Goal: Navigation & Orientation: Understand site structure

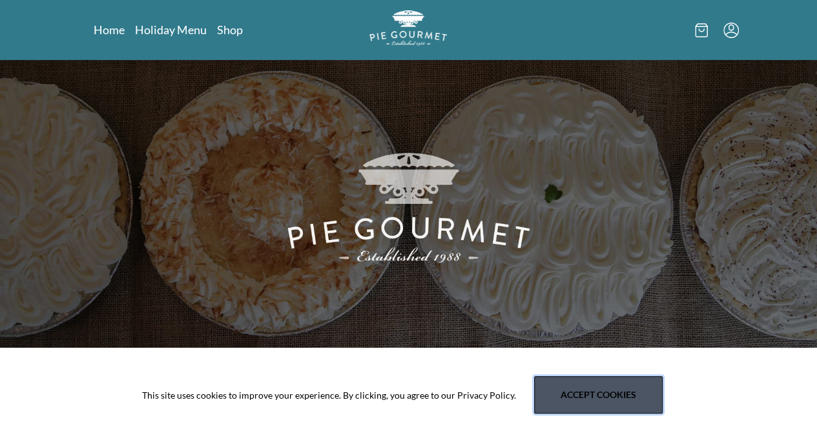
click at [603, 394] on button "Accept cookies" at bounding box center [598, 394] width 129 height 37
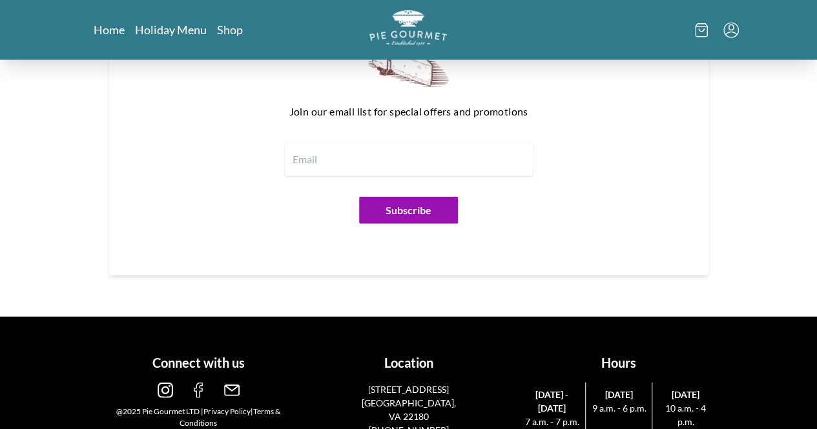
scroll to position [1585, 0]
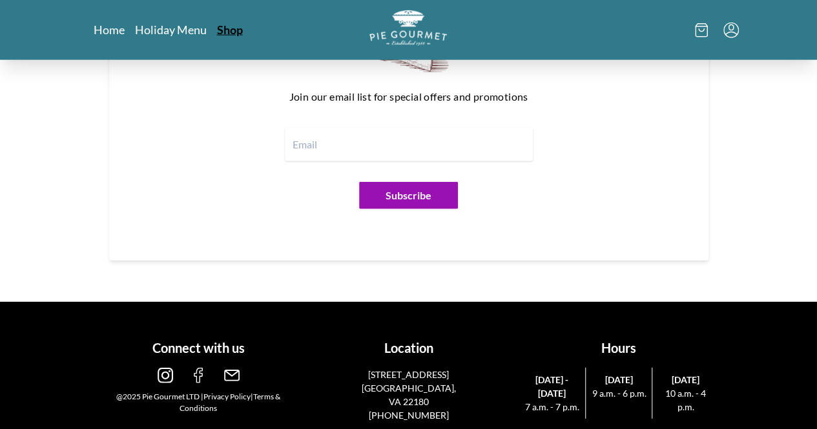
click at [217, 32] on link "Shop" at bounding box center [230, 29] width 26 height 15
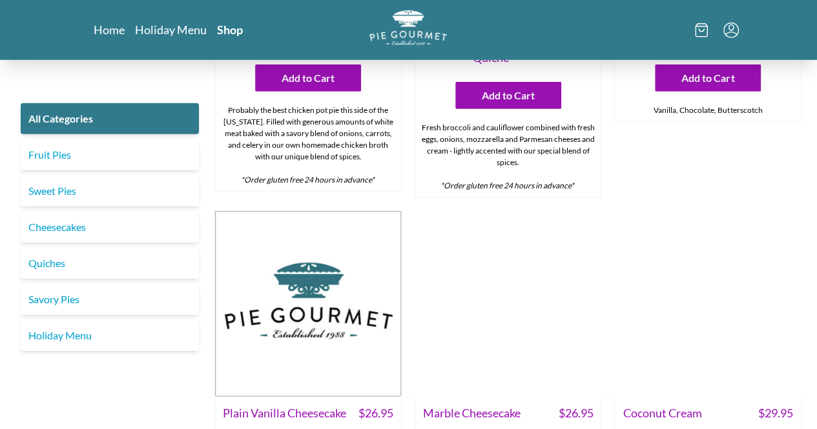
scroll to position [2002, 0]
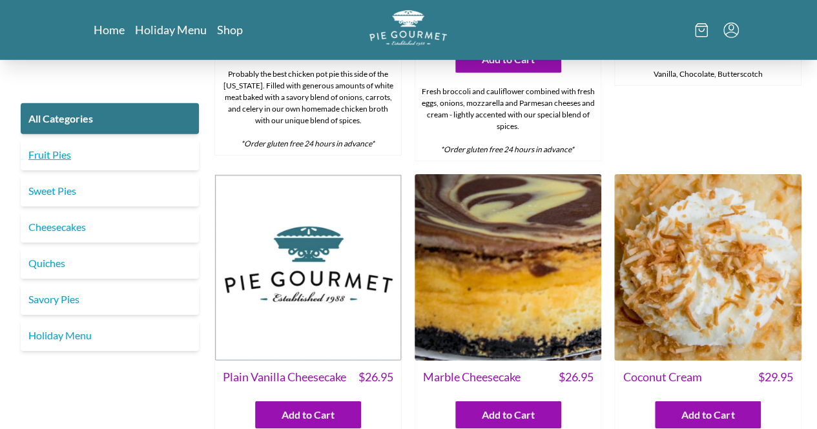
click at [87, 159] on link "Fruit Pies" at bounding box center [110, 154] width 178 height 31
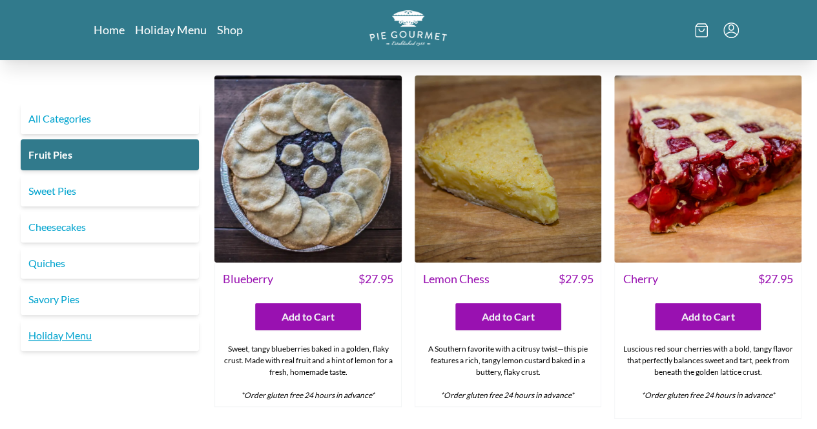
click at [49, 336] on link "Holiday Menu" at bounding box center [110, 335] width 178 height 31
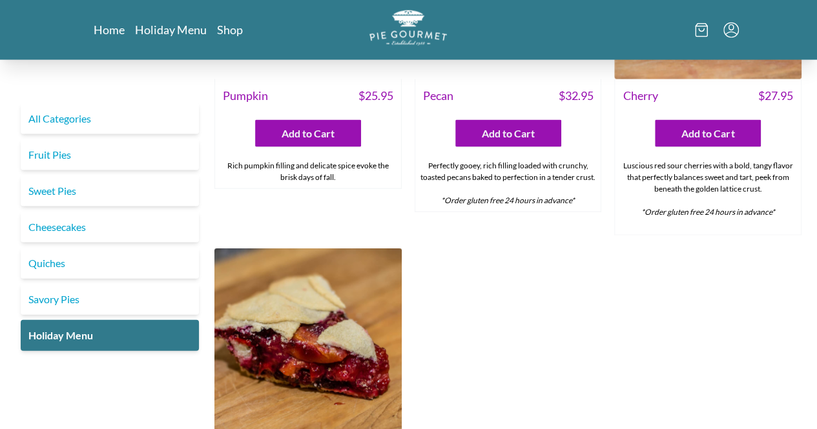
scroll to position [1306, 0]
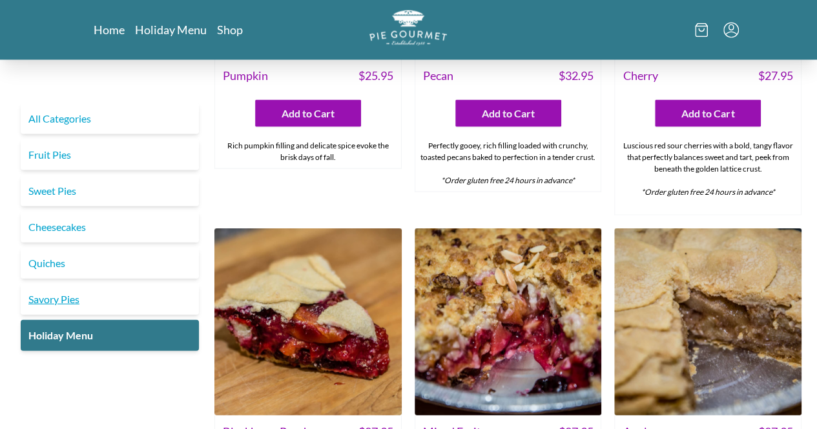
click at [67, 296] on link "Savory Pies" at bounding box center [110, 299] width 178 height 31
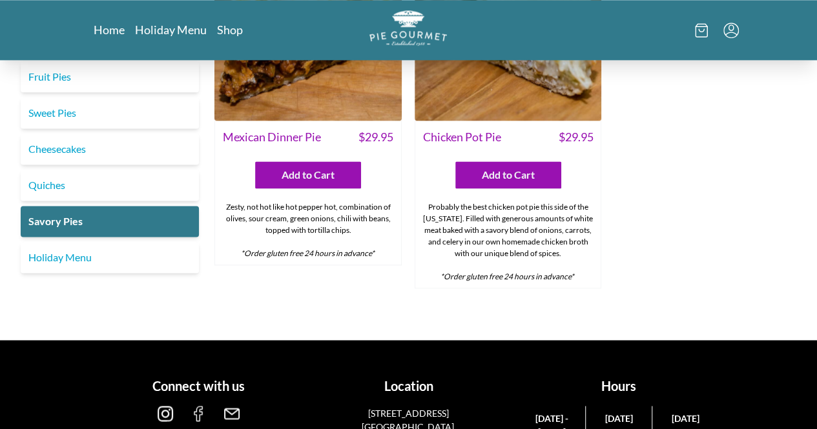
scroll to position [837, 0]
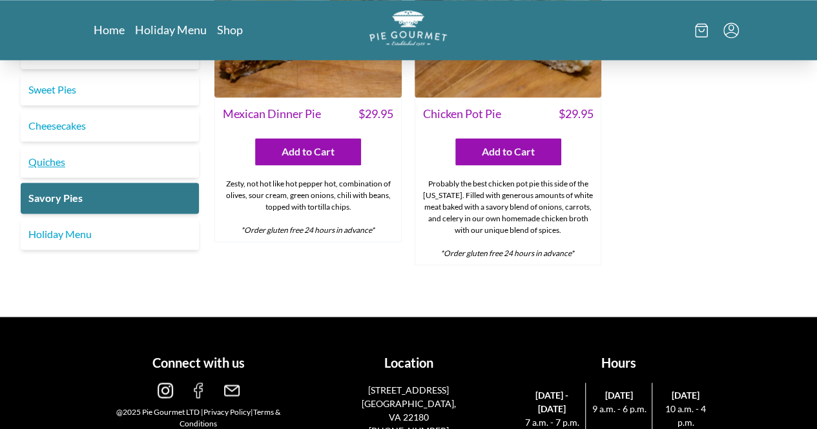
click at [54, 147] on link "Quiches" at bounding box center [110, 162] width 178 height 31
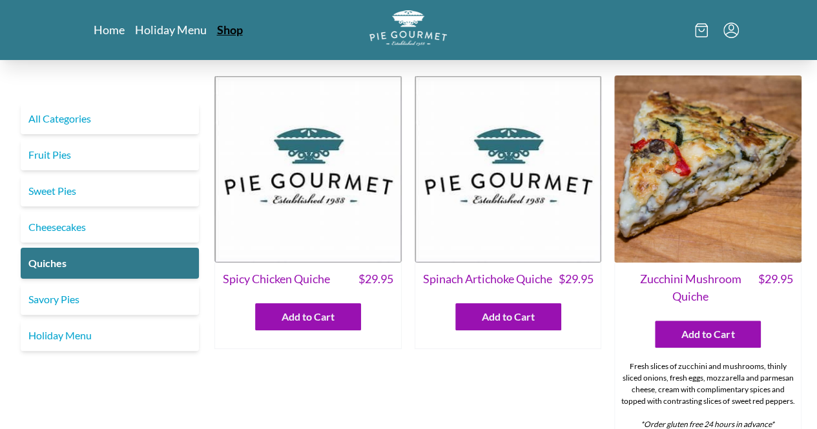
click at [217, 32] on link "Shop" at bounding box center [230, 29] width 26 height 15
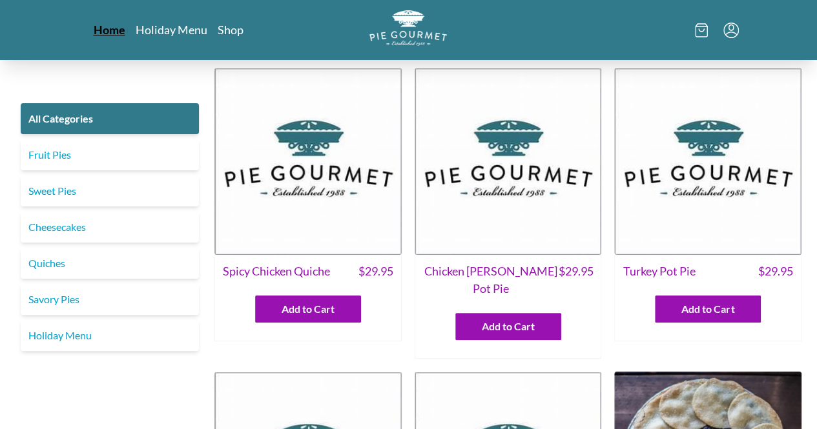
click at [94, 24] on link "Home" at bounding box center [110, 29] width 32 height 15
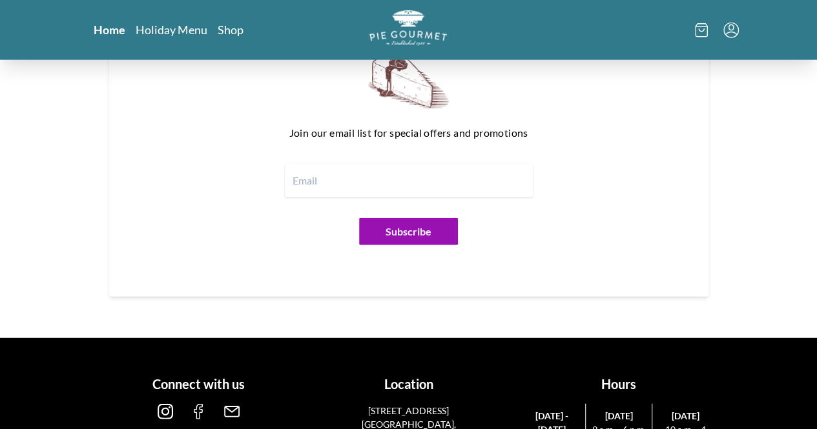
scroll to position [1585, 0]
